Goal: Task Accomplishment & Management: Use online tool/utility

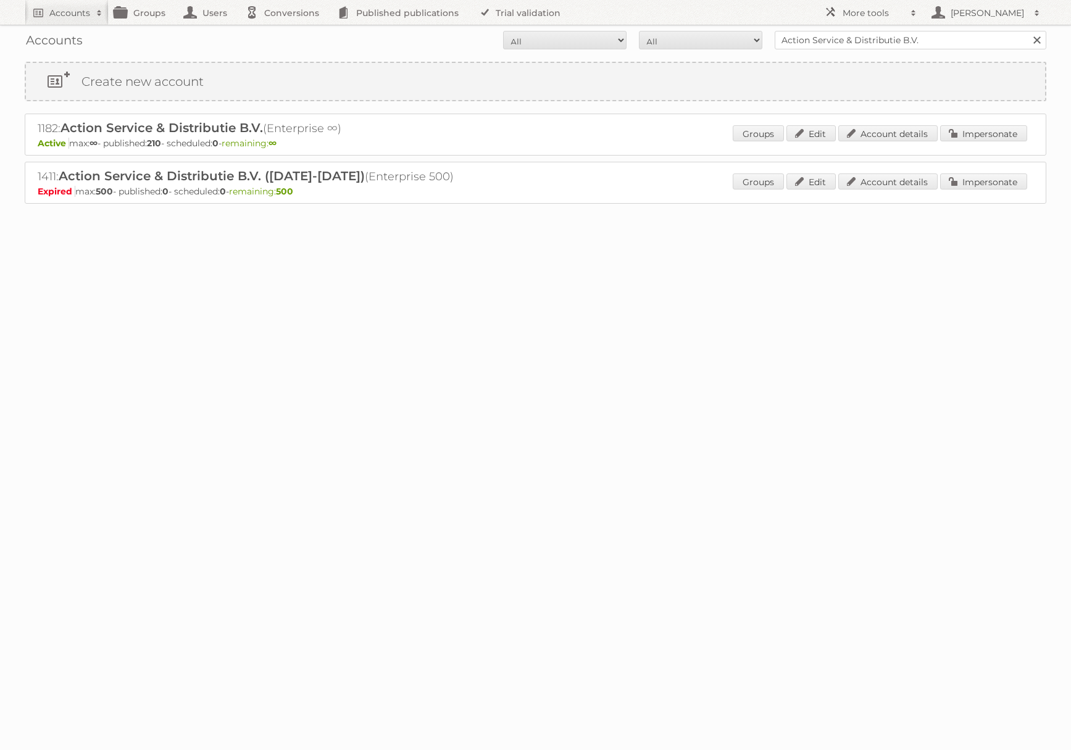
click at [817, 39] on input "Action Service & Distributie B.V." at bounding box center [911, 40] width 272 height 19
type input "ICT edeka"
click at [1027, 31] on input "Search" at bounding box center [1036, 40] width 19 height 19
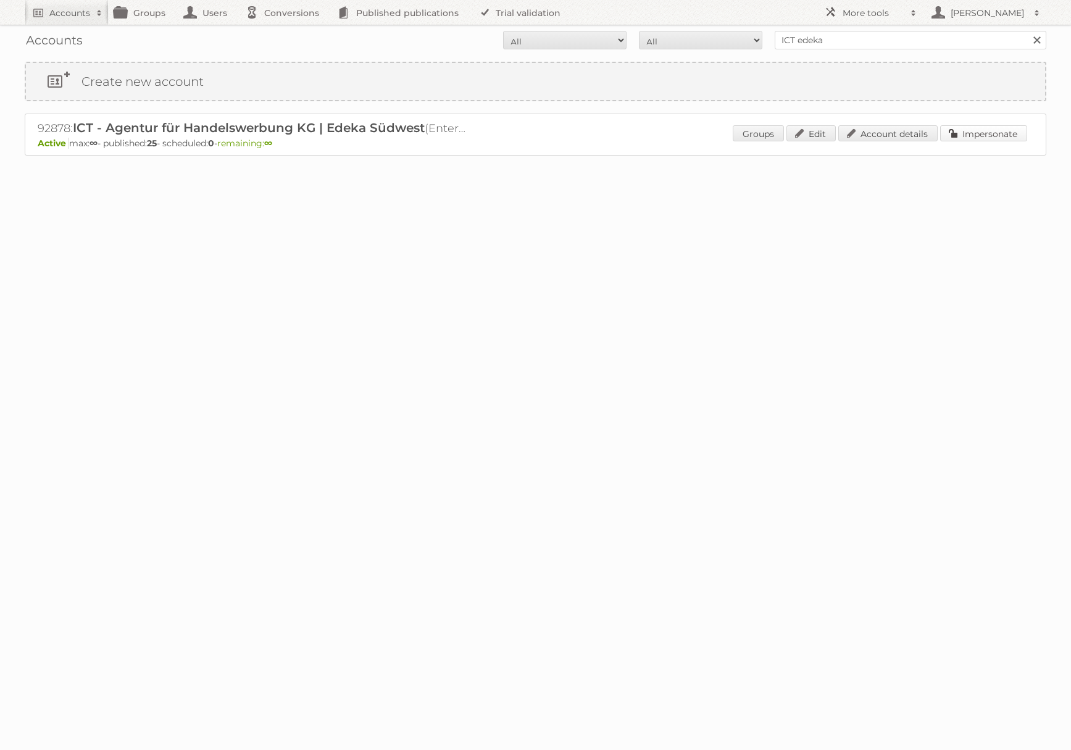
click at [969, 130] on link "Impersonate" at bounding box center [983, 133] width 87 height 16
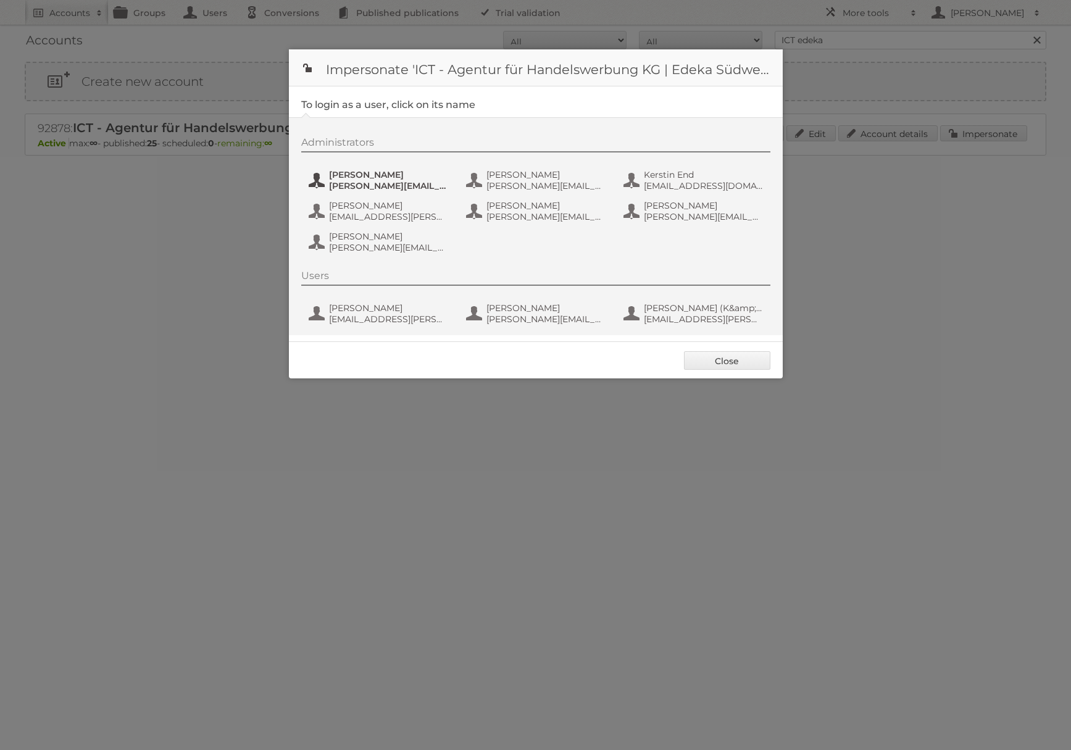
click at [382, 181] on span "[PERSON_NAME][EMAIL_ADDRESS][PERSON_NAME][DOMAIN_NAME]" at bounding box center [389, 185] width 120 height 11
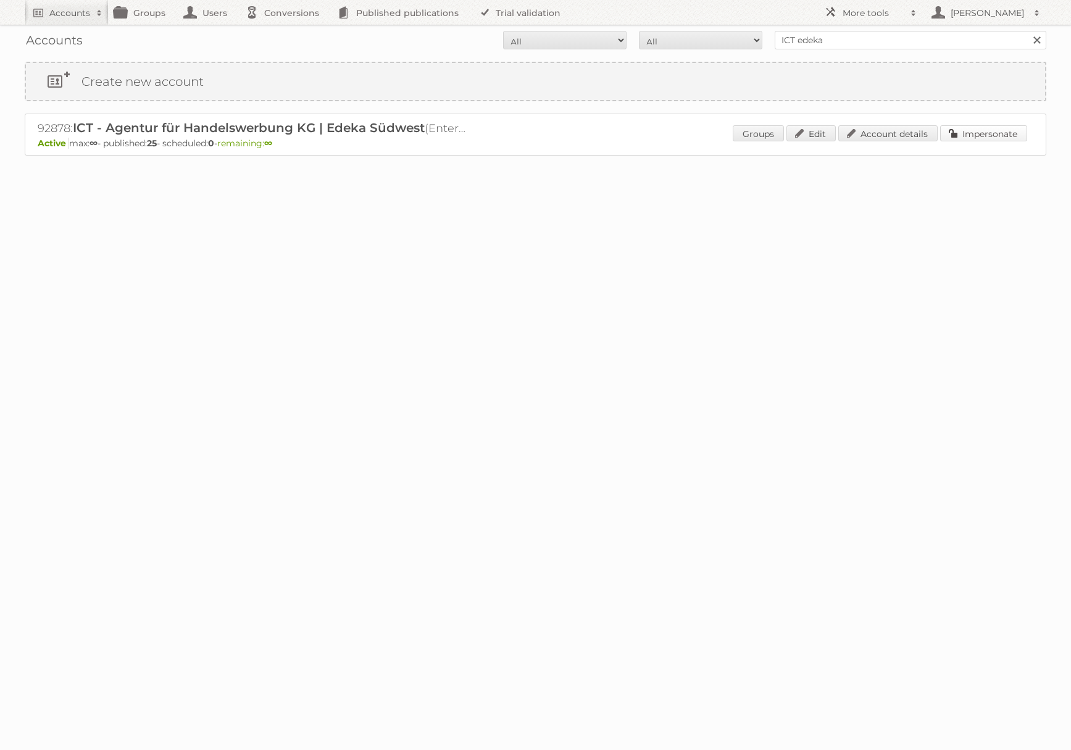
click at [980, 137] on link "Impersonate" at bounding box center [983, 133] width 87 height 16
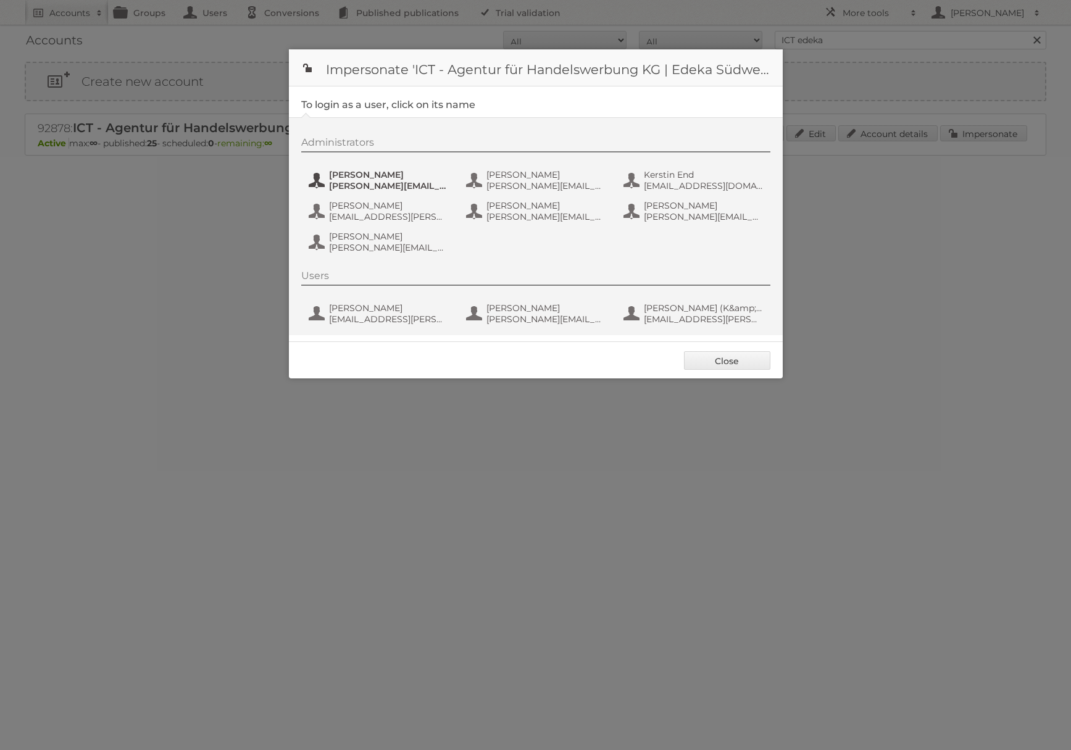
click at [343, 178] on span "[PERSON_NAME]" at bounding box center [389, 174] width 120 height 11
